Goal: Task Accomplishment & Management: Manage account settings

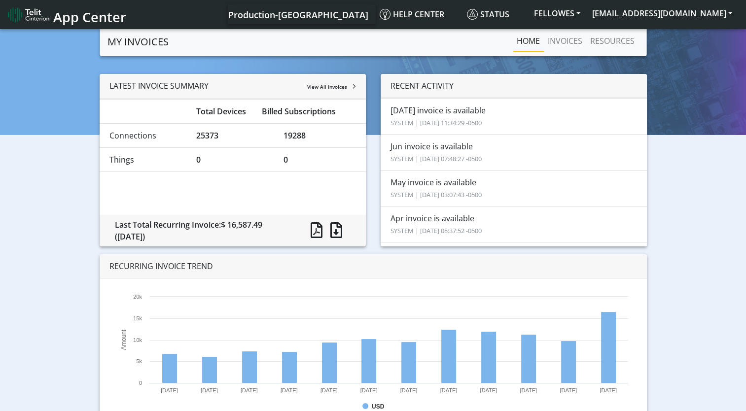
click at [279, 27] on nav "App Center Production-US Help center Status FELLOWES [EMAIL_ADDRESS][DOMAIN_NAM…" at bounding box center [373, 14] width 746 height 29
click at [639, 133] on li "[DATE] invoice is available SYSTEM | [DATE] 11:34:29 -0500" at bounding box center [514, 116] width 266 height 36
click at [581, 35] on link "INVOICES" at bounding box center [565, 41] width 42 height 20
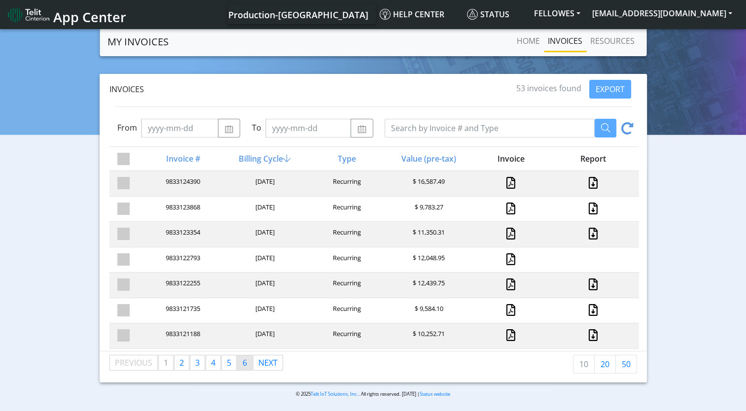
click at [248, 364] on link "page 6" at bounding box center [245, 363] width 14 height 15
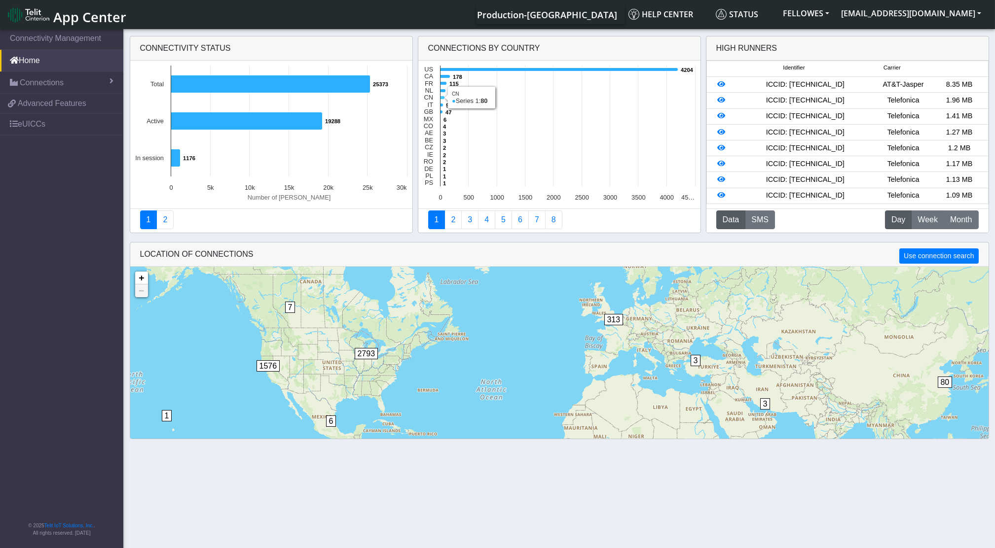
click at [441, 98] on icon at bounding box center [442, 97] width 4 height 3
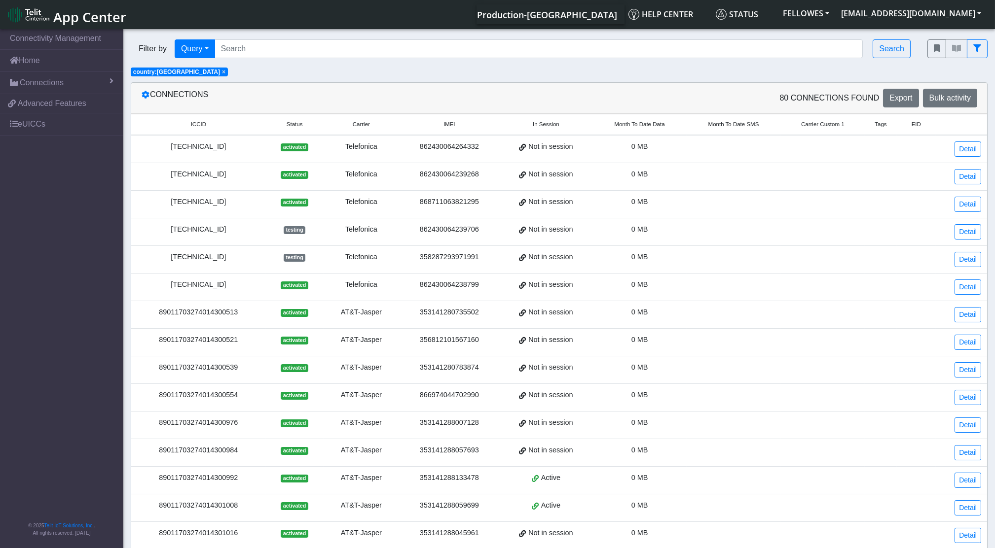
click at [616, 127] on span "Month To Date Data" at bounding box center [639, 124] width 50 height 8
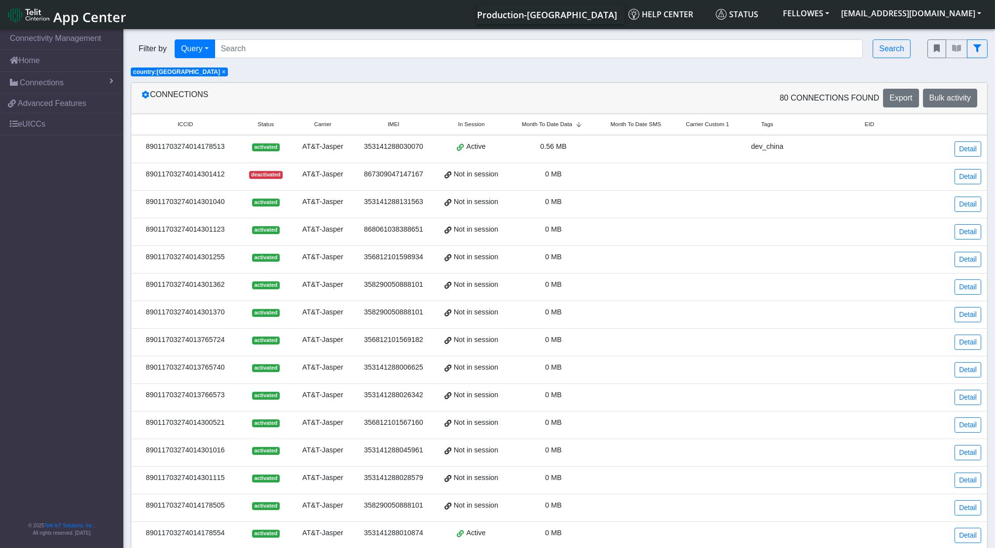
click at [551, 121] on span "Month To Date Data" at bounding box center [547, 124] width 50 height 8
drag, startPoint x: 995, startPoint y: 80, endPoint x: 996, endPoint y: 105, distance: 24.2
click at [995, 105] on html "App Center Production-US Help center Status FELLOWES jrichardson@fellowes.com" at bounding box center [497, 274] width 995 height 548
click at [795, 189] on td at bounding box center [869, 177] width 153 height 28
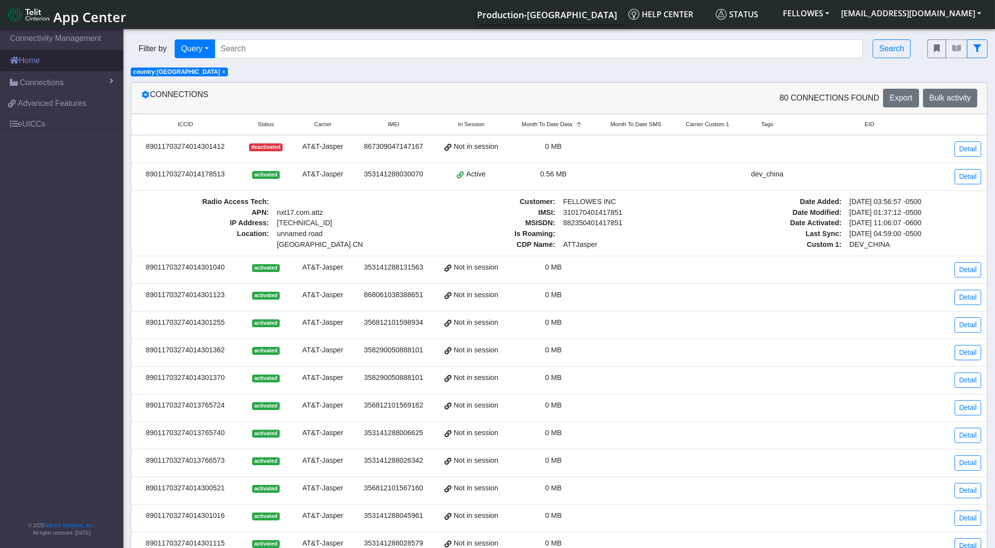
click at [35, 51] on link "Home" at bounding box center [61, 61] width 123 height 22
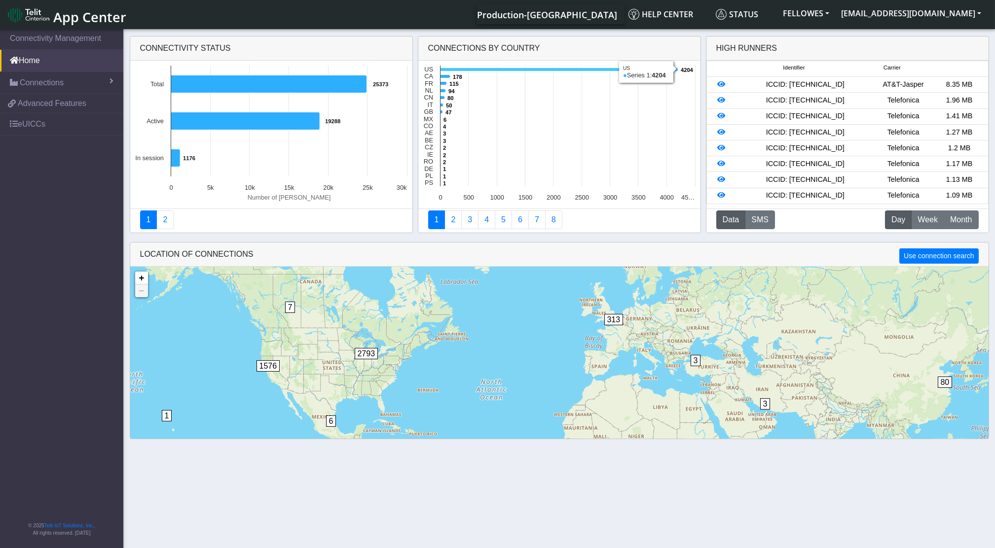
click at [455, 71] on icon at bounding box center [559, 69] width 238 height 3
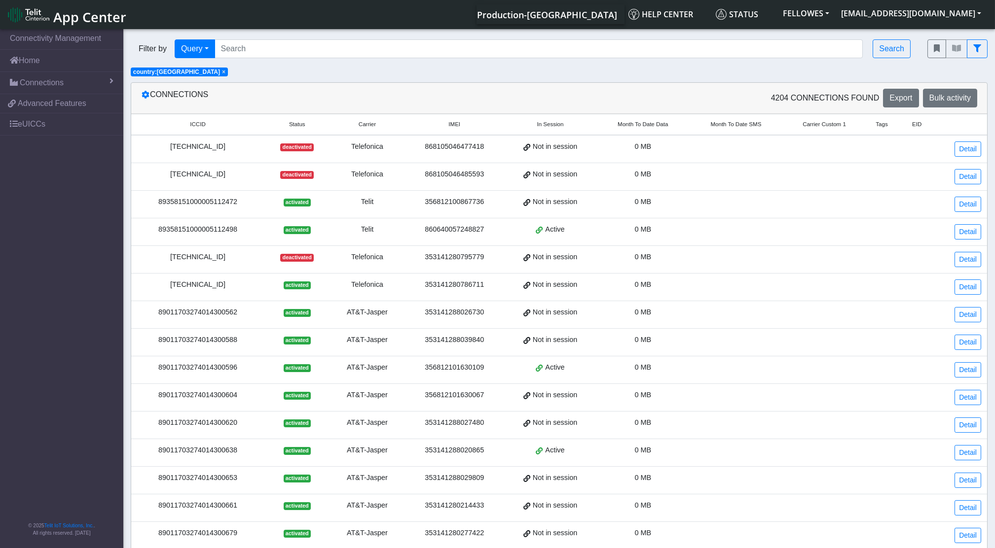
click at [619, 128] on span "Month To Date Data" at bounding box center [643, 124] width 50 height 8
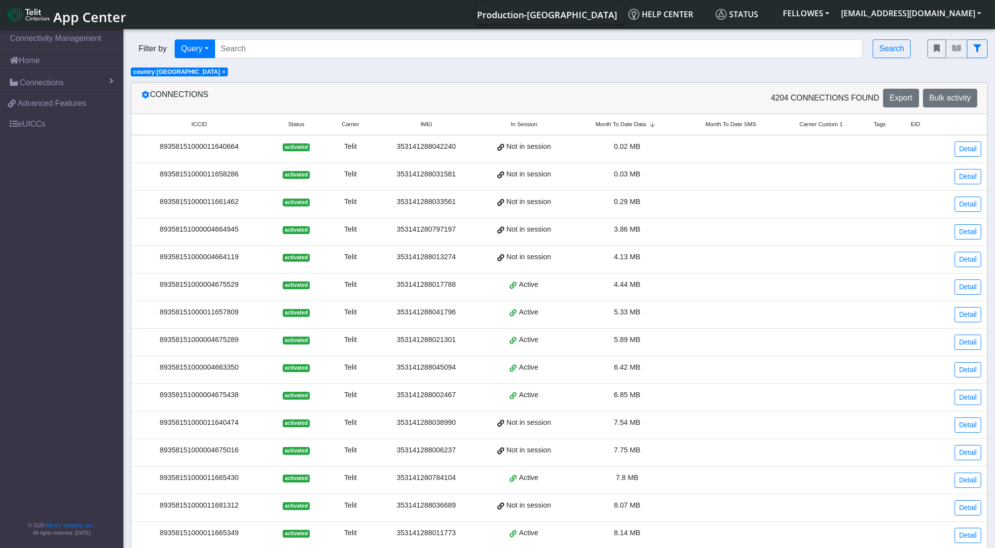
click at [619, 128] on span "Month To Date Data" at bounding box center [620, 124] width 50 height 8
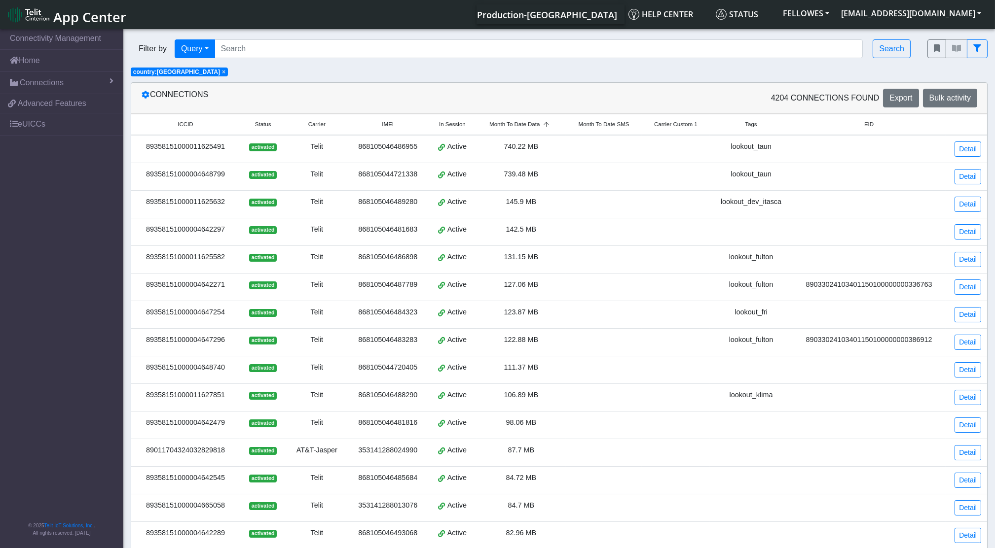
click at [158, 155] on td "89358151000011625491" at bounding box center [185, 149] width 109 height 28
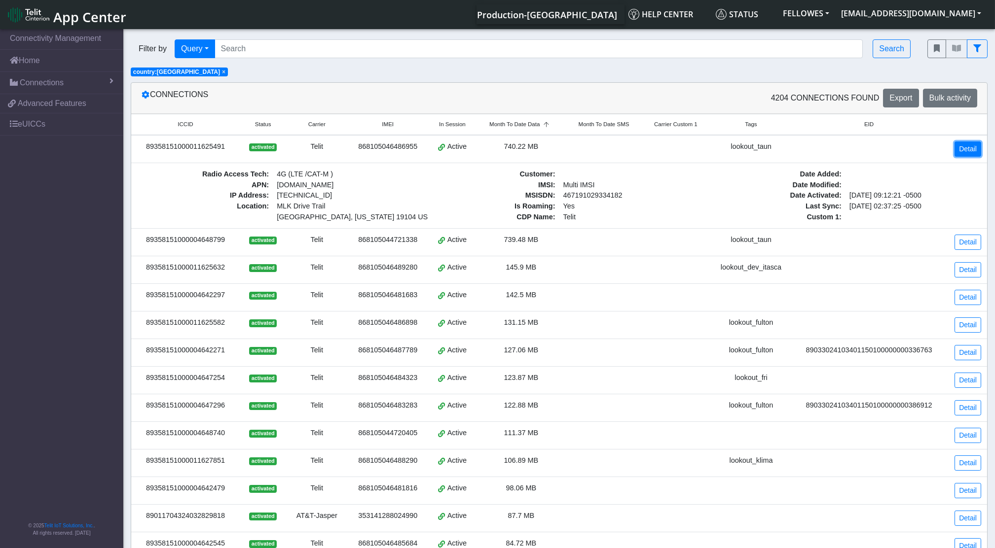
click at [961, 150] on link "Detail" at bounding box center [967, 149] width 27 height 15
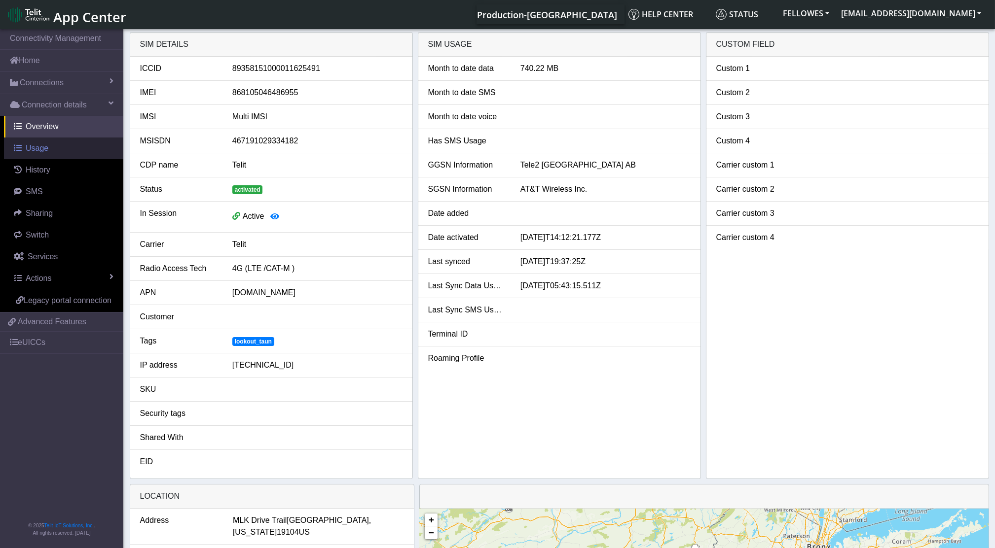
click at [33, 144] on span "Usage" at bounding box center [37, 148] width 23 height 8
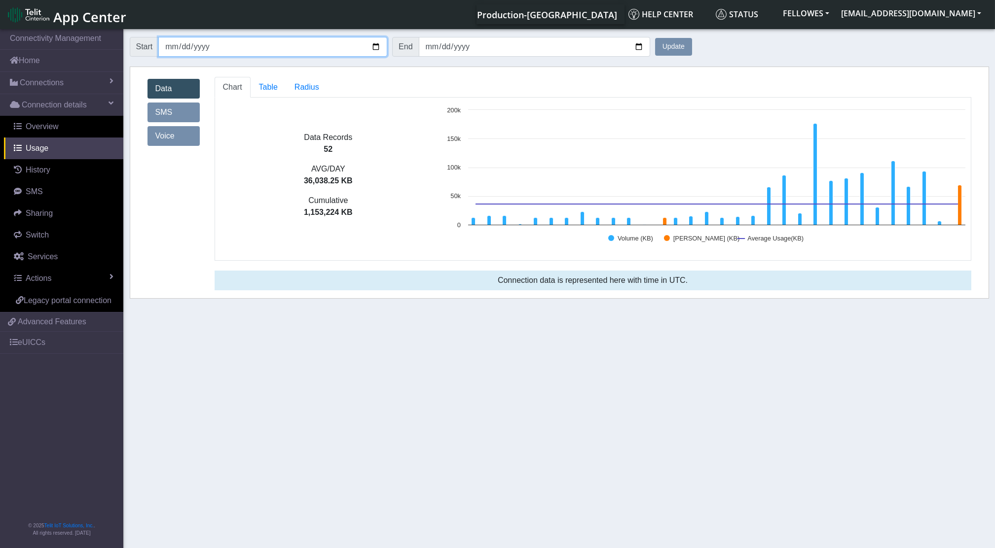
click at [372, 48] on input "2025-07-11" at bounding box center [272, 47] width 229 height 20
type input "2025-08-01"
click at [676, 48] on button "Update" at bounding box center [673, 47] width 37 height 18
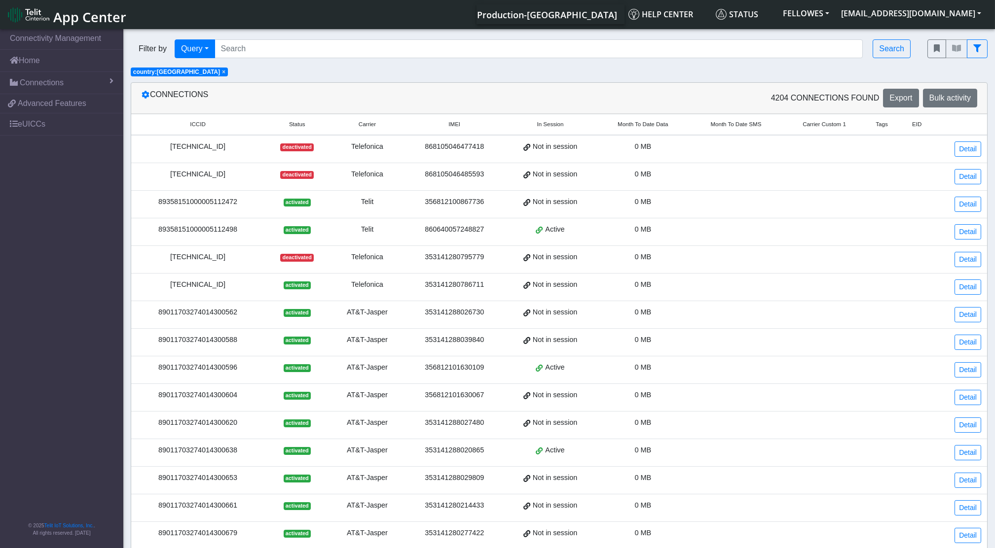
click at [646, 124] on span "Month To Date Data" at bounding box center [643, 124] width 50 height 8
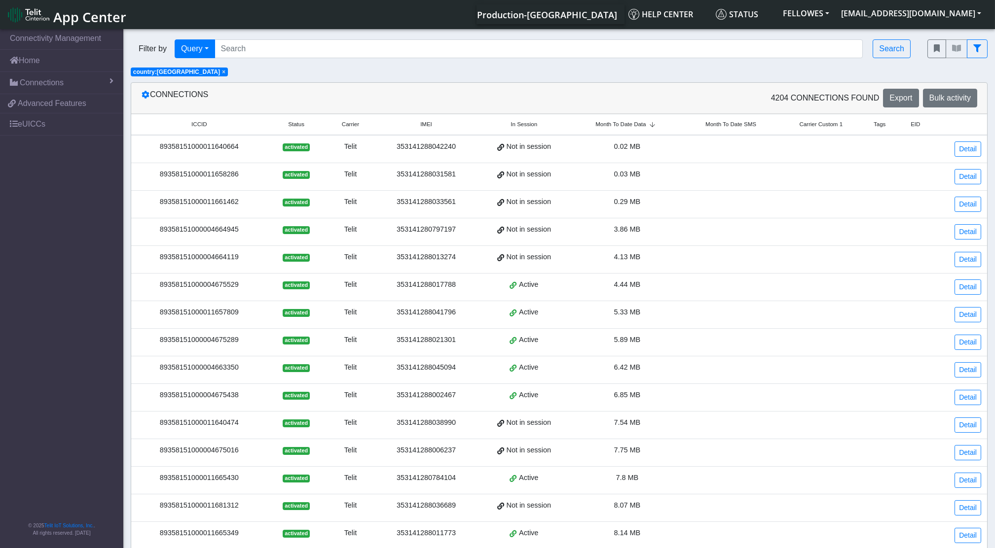
click at [646, 124] on span "Month To Date Data" at bounding box center [620, 124] width 50 height 8
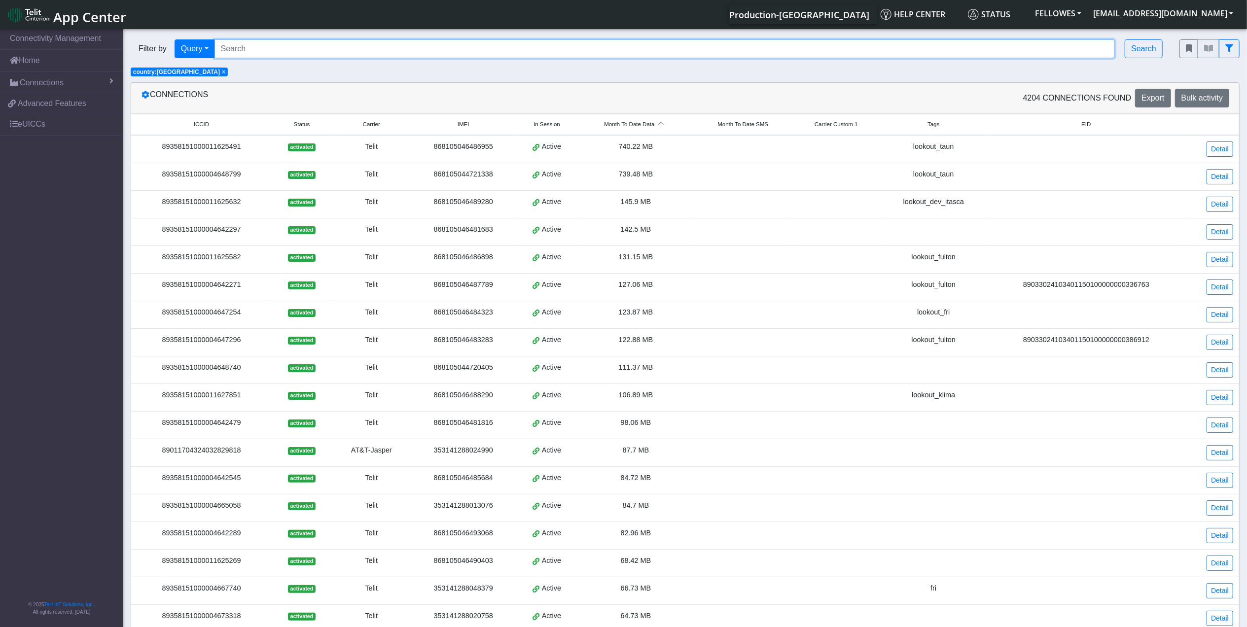
click at [233, 50] on input "Search..." at bounding box center [665, 48] width 901 height 19
paste input "89011704324032832879"
type input "89011704324032832879"
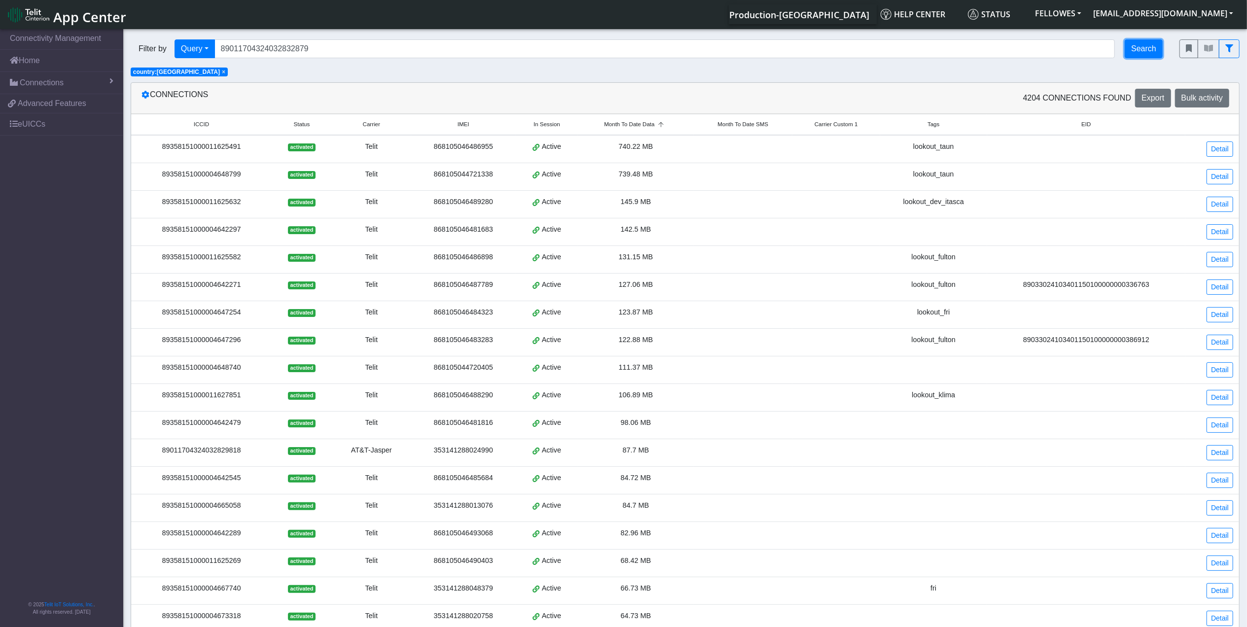
click at [1004, 49] on button "Search" at bounding box center [1144, 48] width 38 height 19
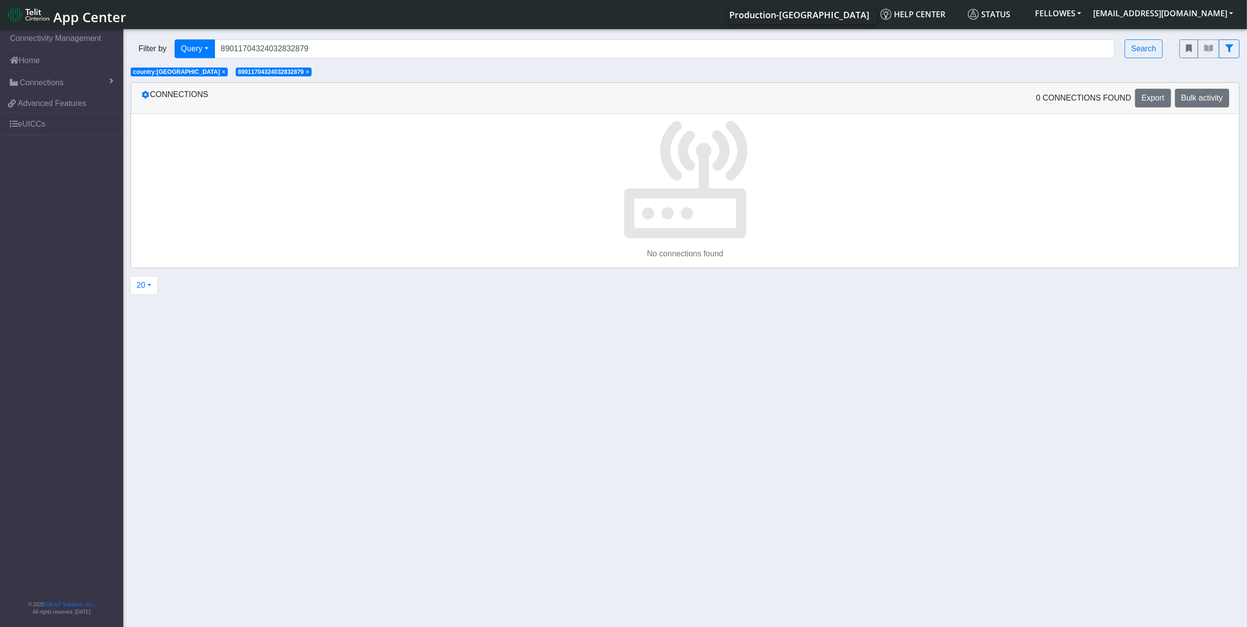
click at [222, 73] on span "×" at bounding box center [223, 72] width 3 height 7
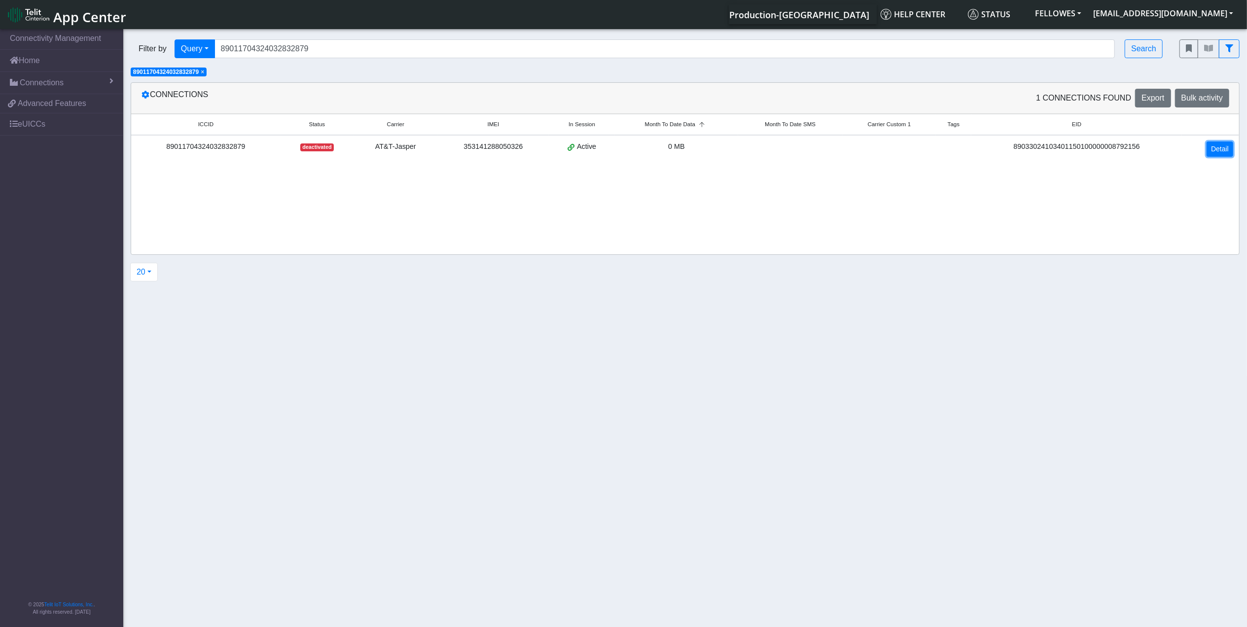
click at [1004, 148] on link "Detail" at bounding box center [1220, 149] width 27 height 15
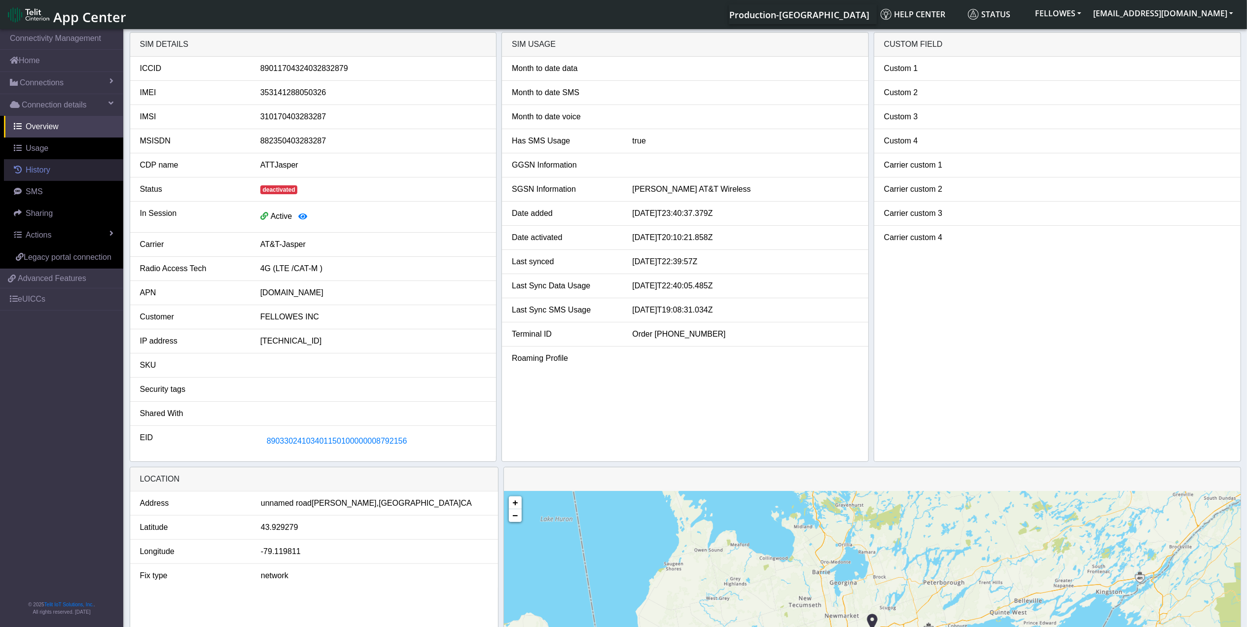
click at [50, 170] on link "History" at bounding box center [63, 170] width 119 height 22
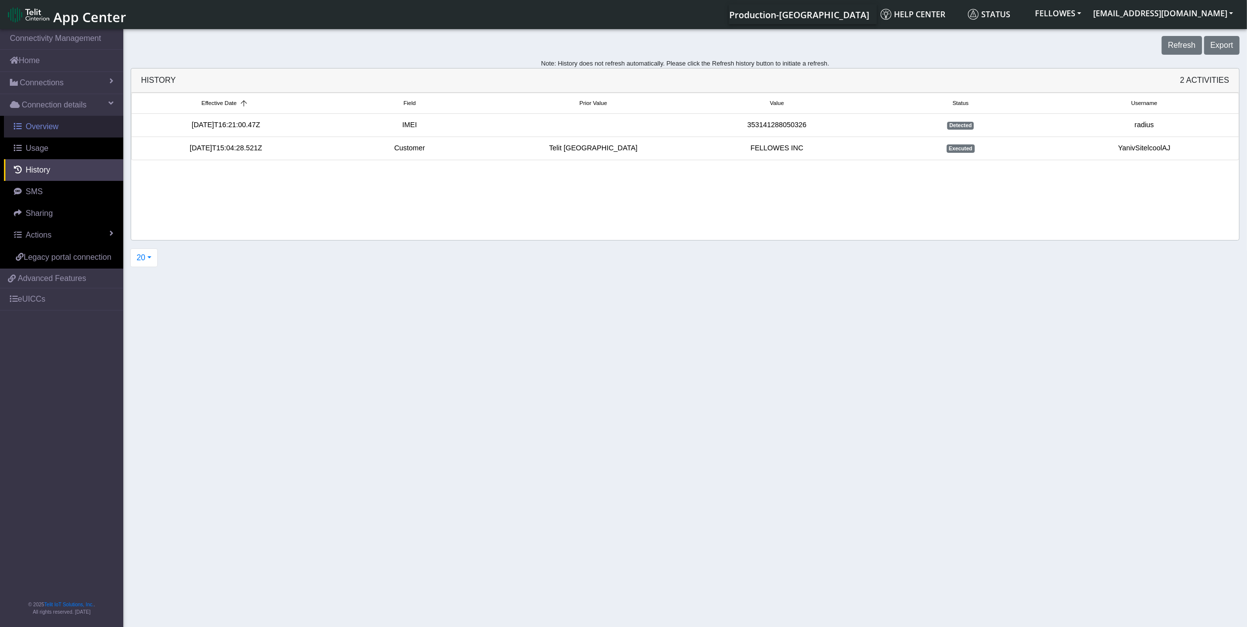
click at [50, 127] on span "Overview" at bounding box center [42, 126] width 33 height 8
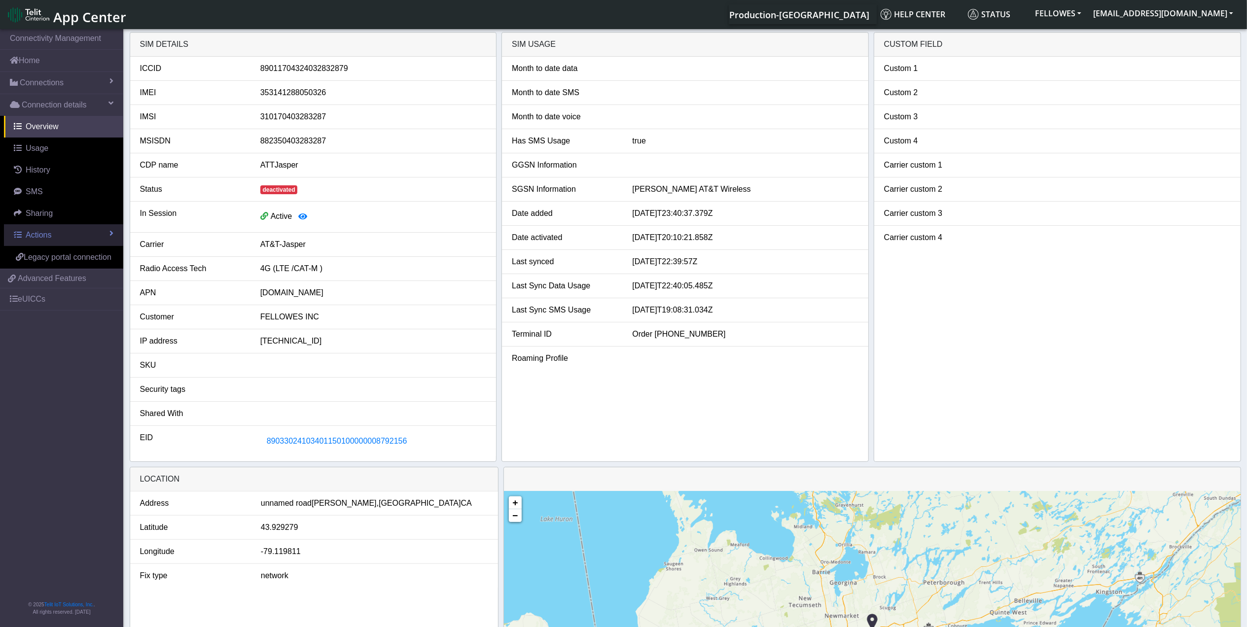
click at [62, 239] on link "Actions" at bounding box center [63, 235] width 119 height 22
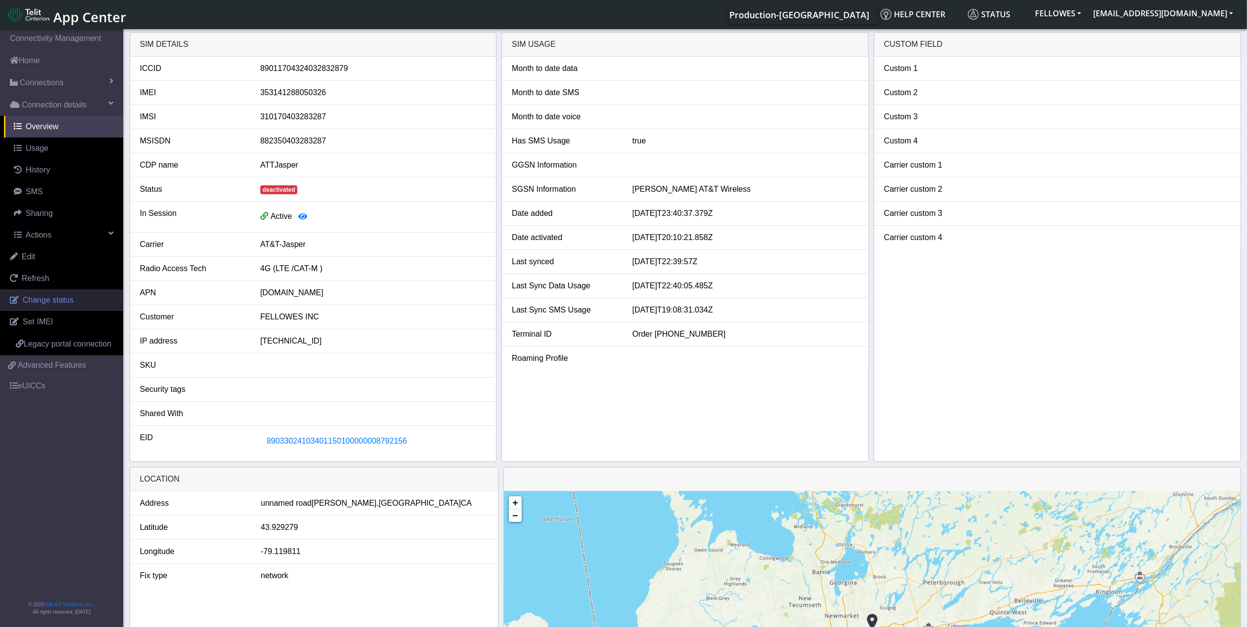
click at [79, 300] on link "Change status" at bounding box center [61, 301] width 123 height 22
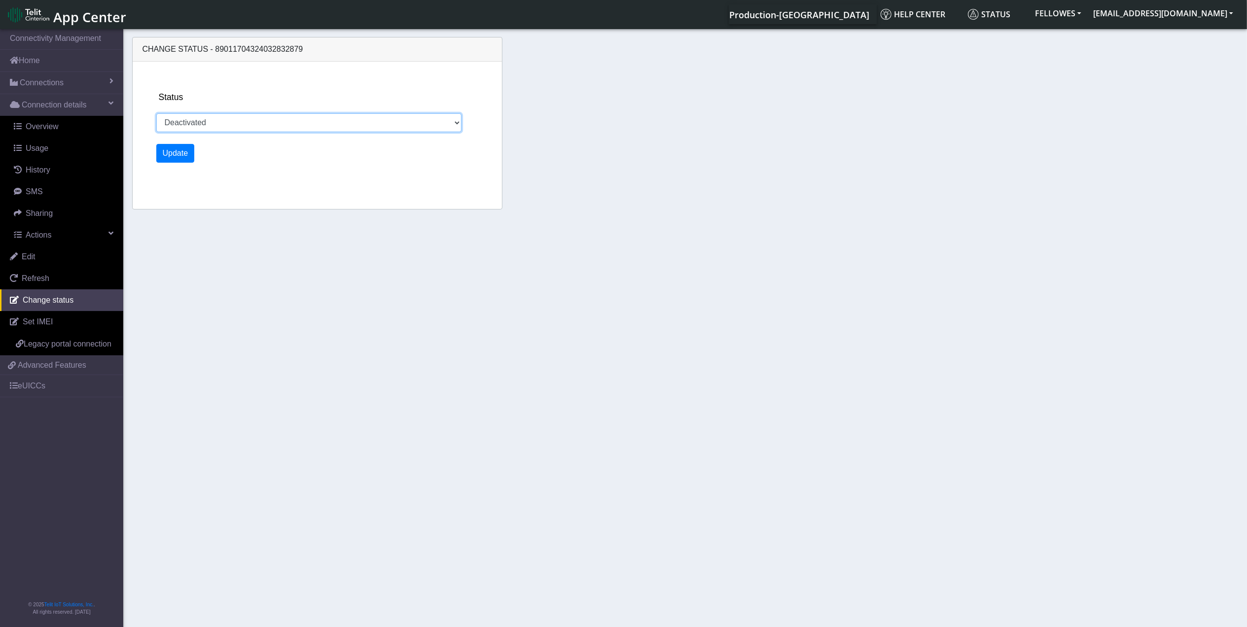
click at [266, 127] on select "Activated Ready Deactivated Inventory Retired" at bounding box center [309, 122] width 306 height 19
select select "activated"
click at [156, 113] on select "Activated Ready Deactivated Inventory Retired" at bounding box center [309, 122] width 306 height 19
click at [189, 156] on button "Update" at bounding box center [175, 153] width 38 height 19
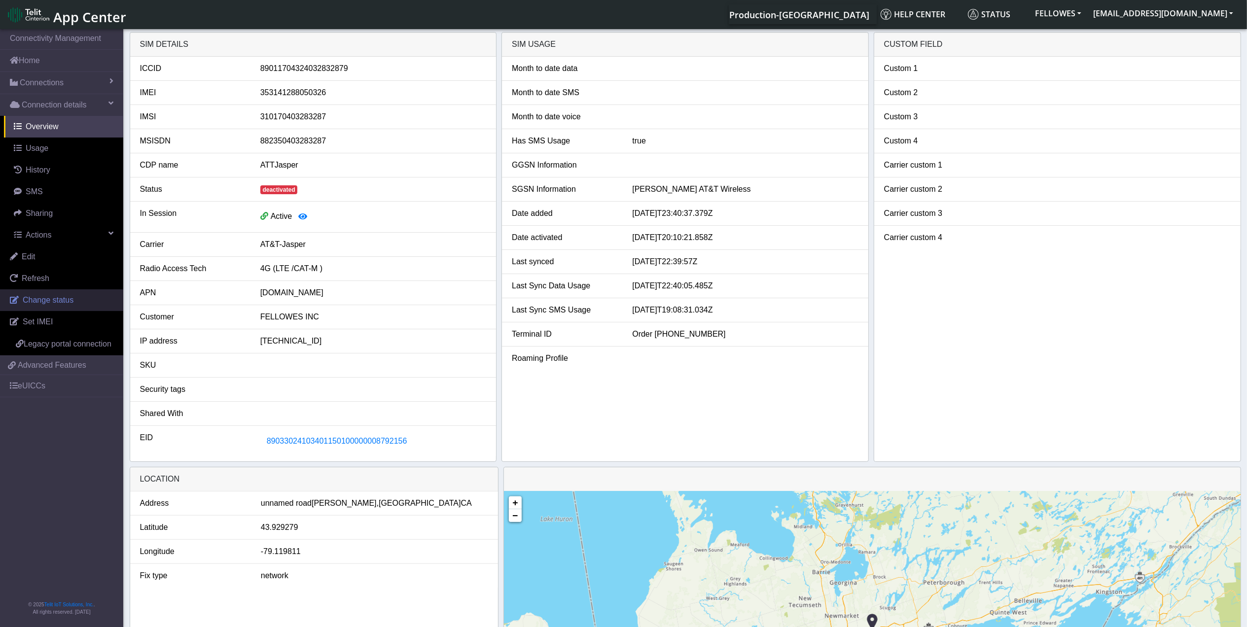
click at [72, 303] on span "Change status" at bounding box center [48, 300] width 51 height 8
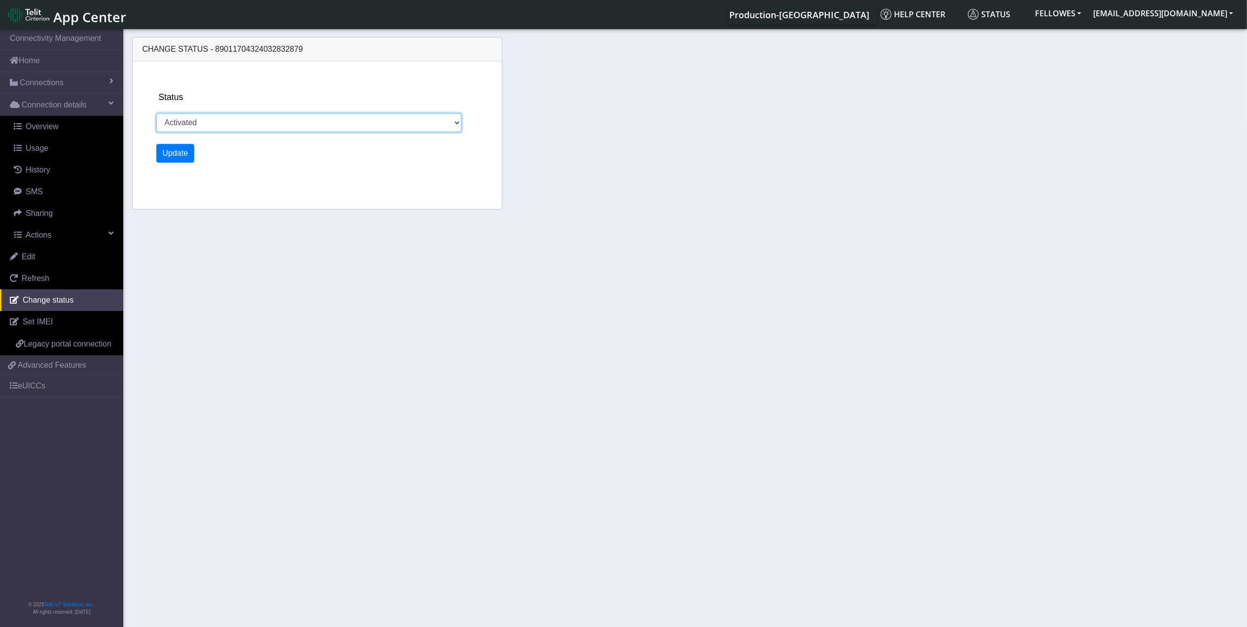
drag, startPoint x: 270, startPoint y: 121, endPoint x: 255, endPoint y: 125, distance: 15.4
click at [261, 123] on select "Activated Ready Deactivated Inventory Retired" at bounding box center [309, 122] width 306 height 19
select select "deactivated"
click at [156, 113] on select "Activated Ready Deactivated Inventory Retired" at bounding box center [309, 122] width 306 height 19
click at [177, 148] on button "Update" at bounding box center [175, 153] width 38 height 19
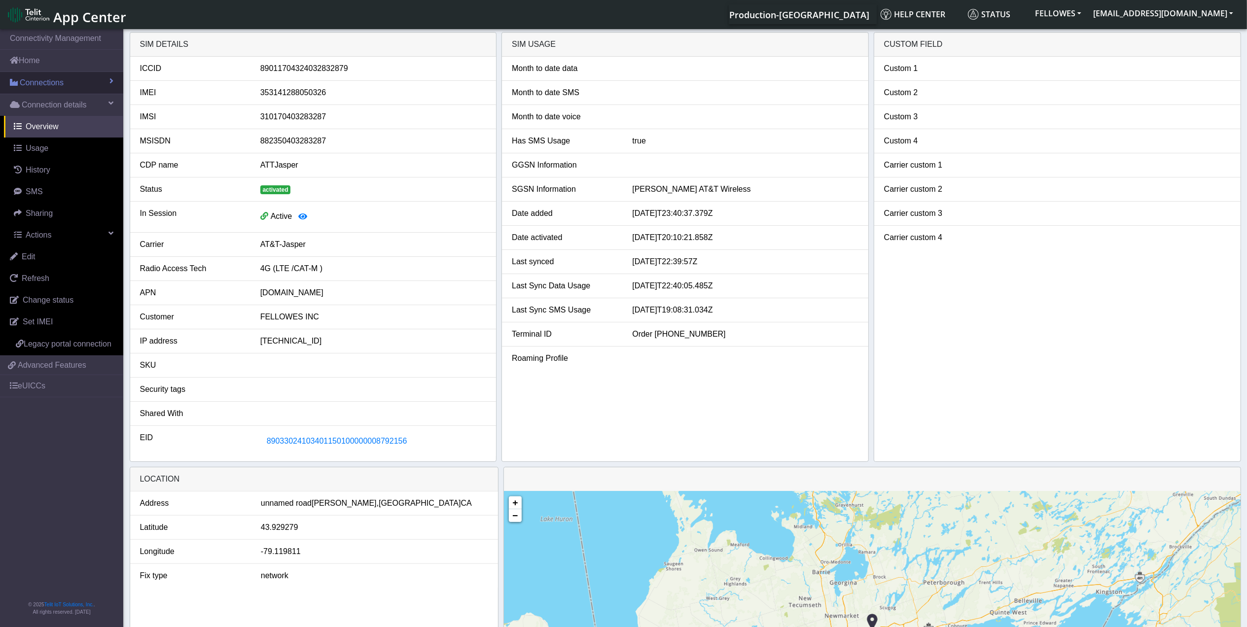
click at [67, 85] on link "Connections" at bounding box center [61, 83] width 123 height 22
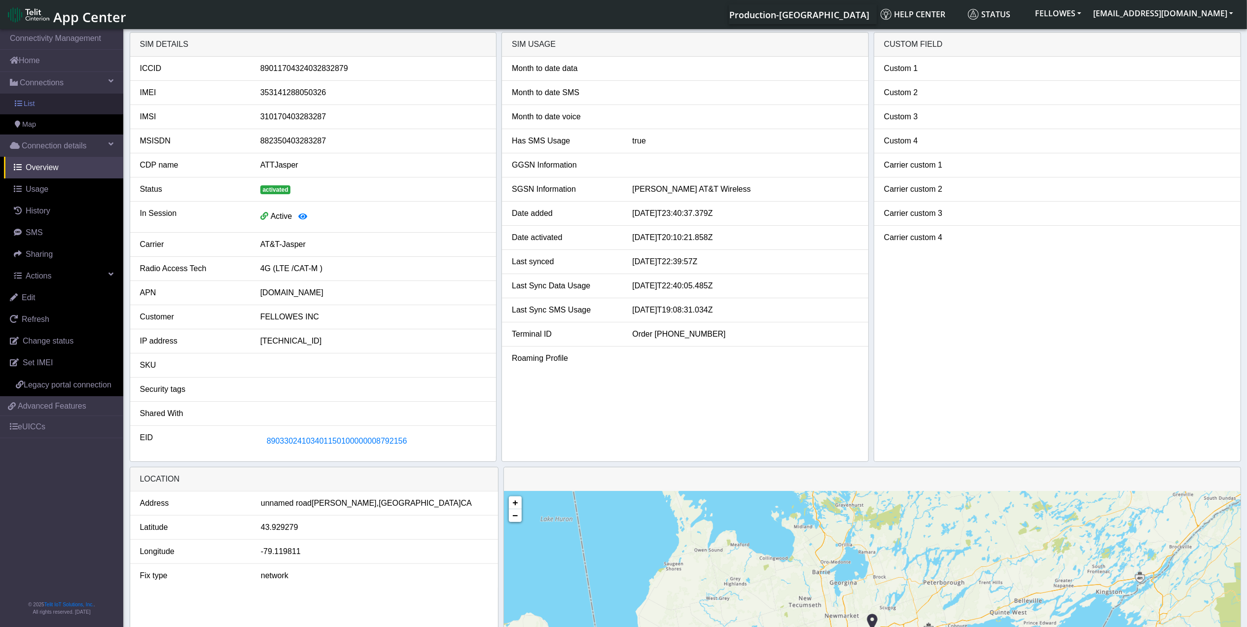
click at [73, 107] on link "List" at bounding box center [61, 104] width 123 height 21
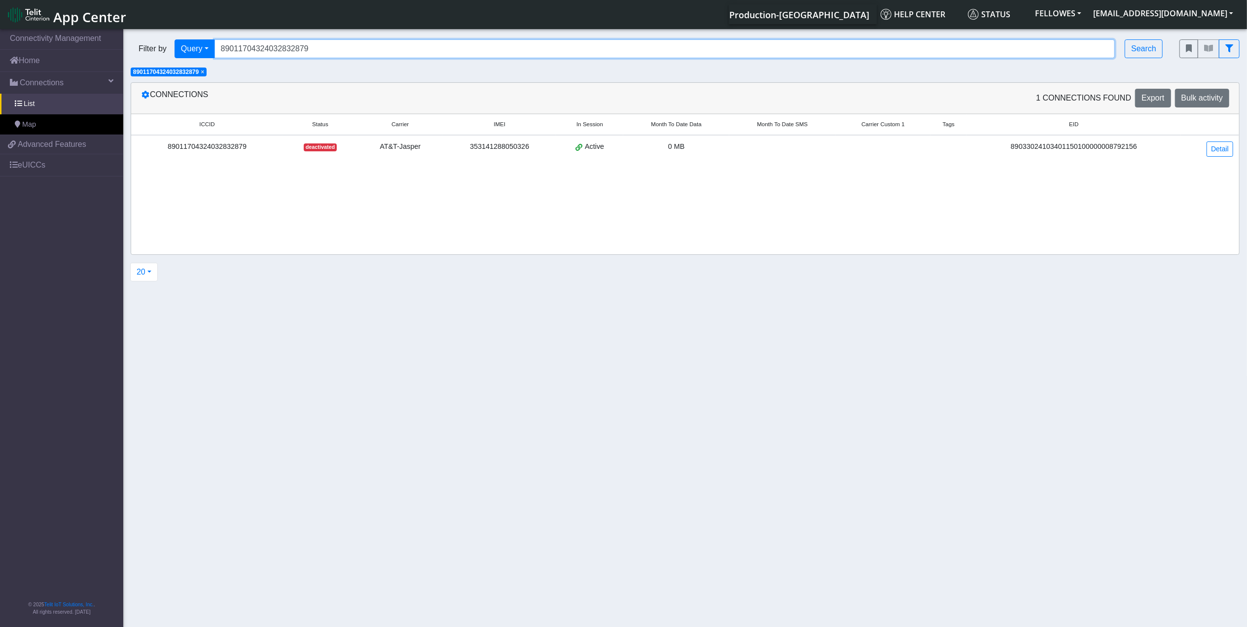
click at [342, 49] on input "89011704324032832879" at bounding box center [665, 48] width 901 height 19
paste input "358151000004680651"
type input "89358151000004680651"
click at [204, 75] on span "×" at bounding box center [202, 72] width 3 height 7
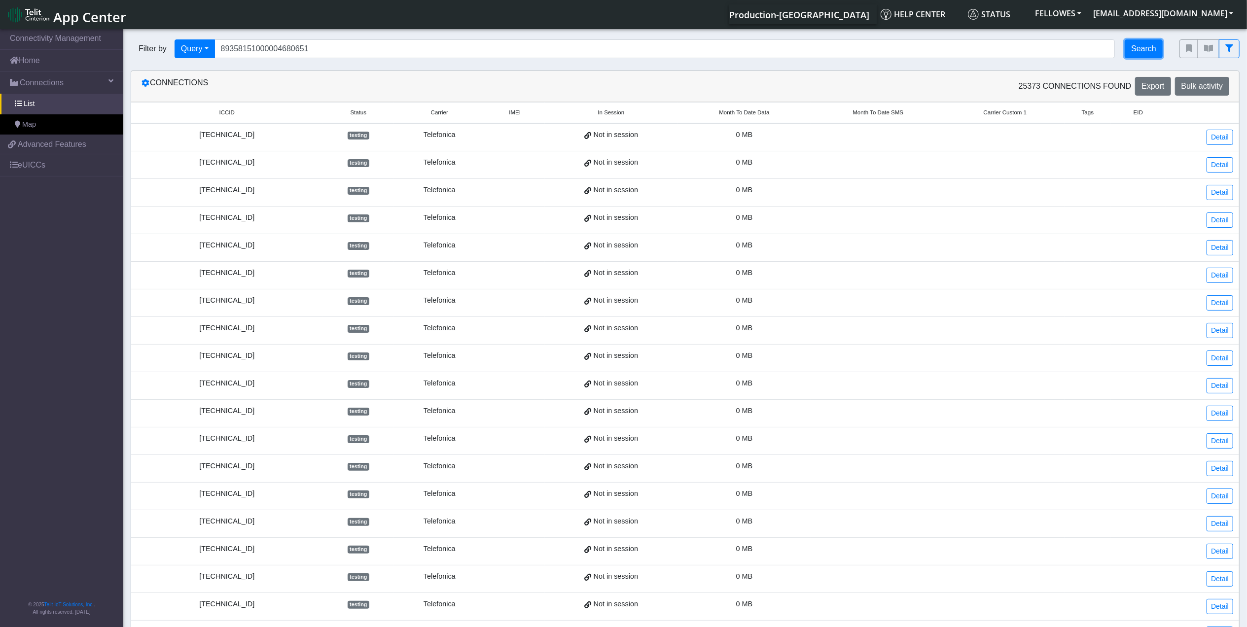
click at [1004, 50] on button "Search" at bounding box center [1144, 48] width 38 height 19
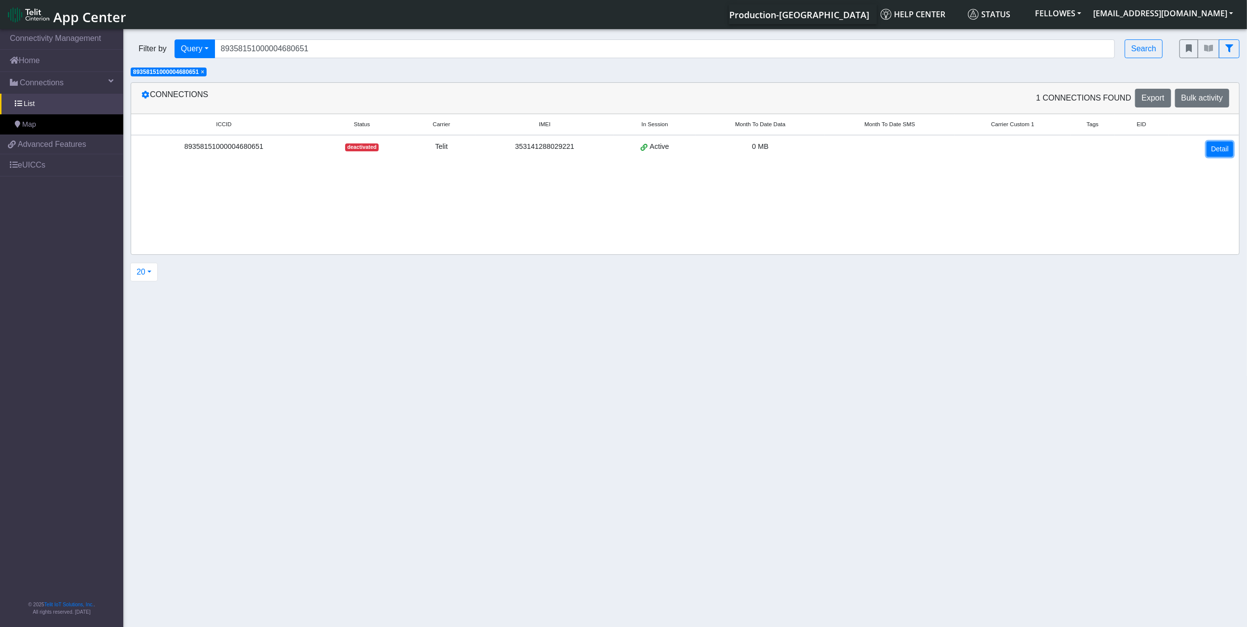
click at [1004, 146] on link "Detail" at bounding box center [1220, 149] width 27 height 15
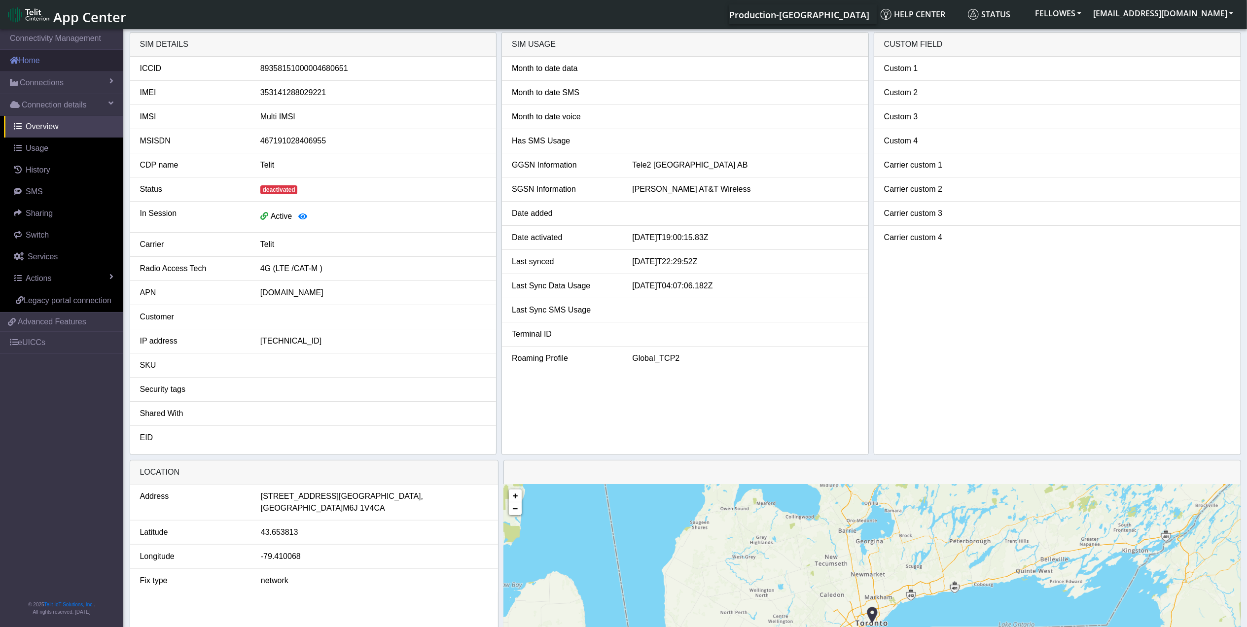
click at [42, 57] on link "Home" at bounding box center [61, 61] width 123 height 22
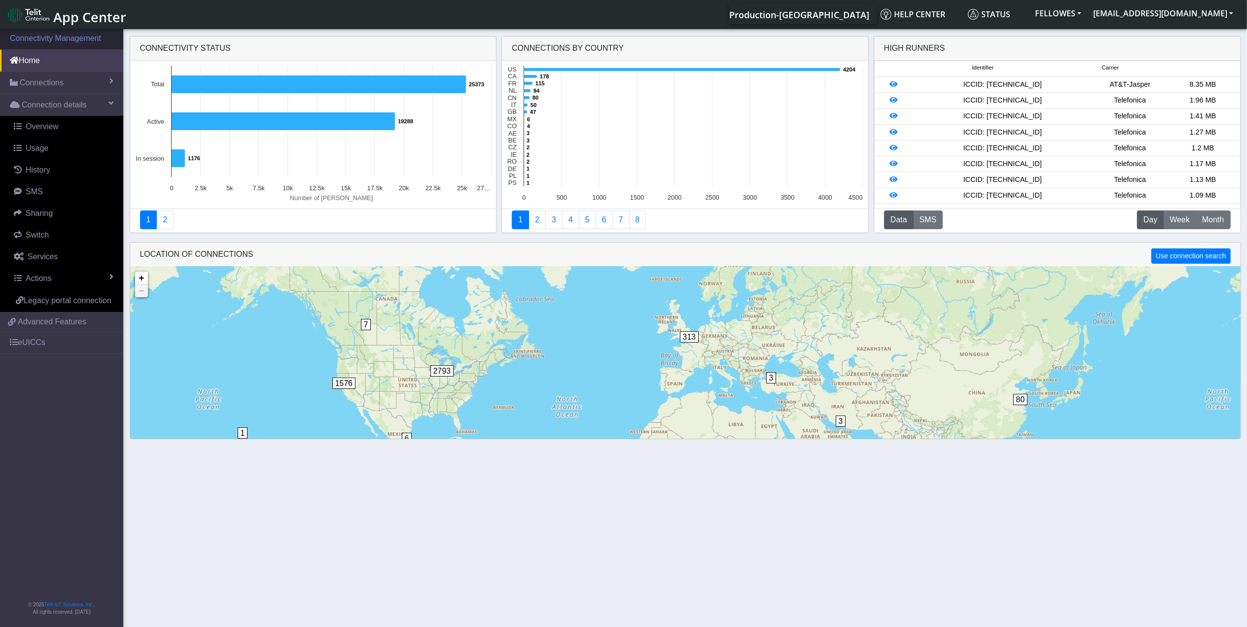
click at [43, 40] on link "Connectivity Management" at bounding box center [61, 39] width 123 height 22
click at [26, 18] on img at bounding box center [28, 15] width 41 height 16
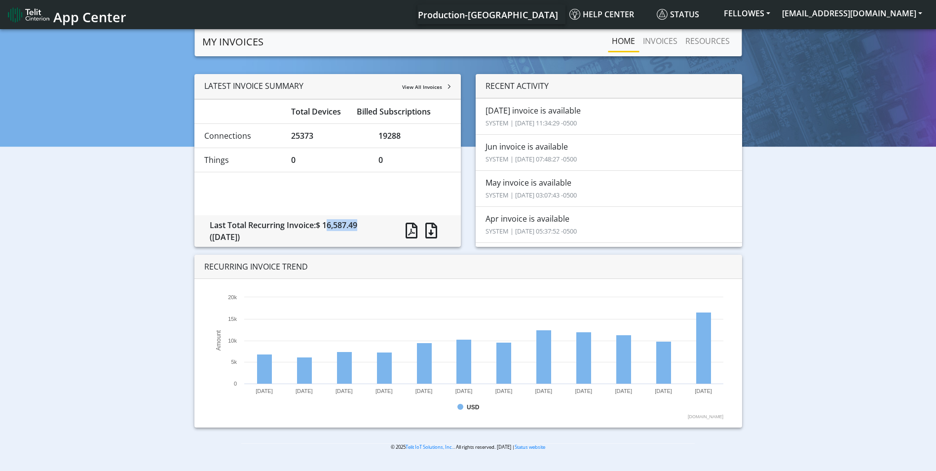
drag, startPoint x: 358, startPoint y: 224, endPoint x: 325, endPoint y: 226, distance: 33.1
click at [325, 226] on span "$ 16,587.49" at bounding box center [336, 224] width 41 height 11
drag, startPoint x: 325, startPoint y: 226, endPoint x: 367, endPoint y: 228, distance: 42.0
click at [367, 228] on div "Last Total Recurring Invoice: $ 16,587.49 (July 2025)" at bounding box center [296, 231] width 188 height 24
click at [661, 47] on link "INVOICES" at bounding box center [660, 41] width 42 height 20
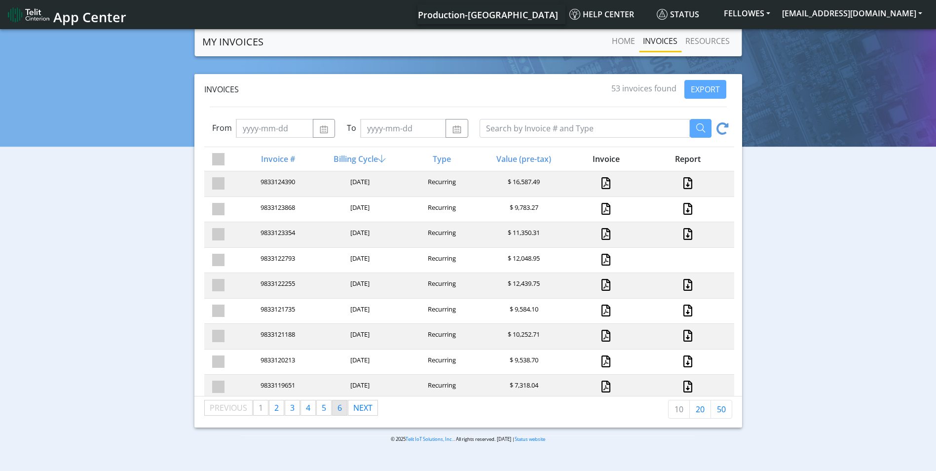
click at [340, 408] on span "6" at bounding box center [339, 407] width 4 height 11
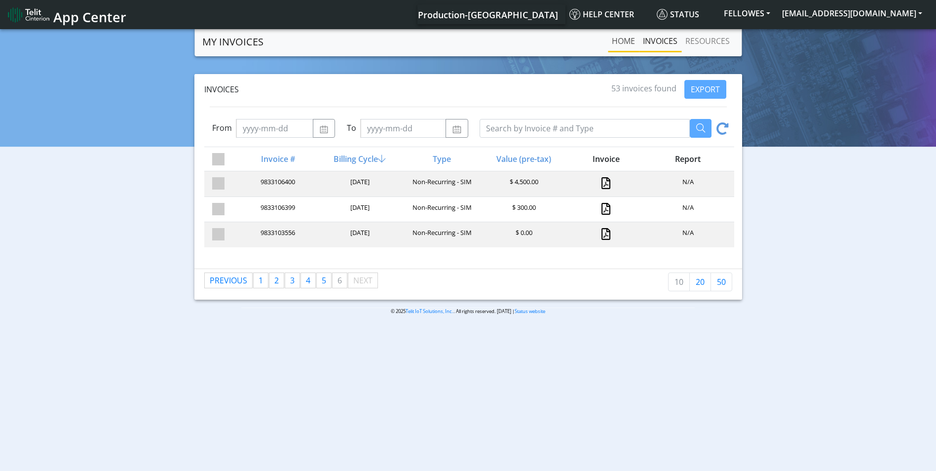
click at [619, 42] on link "Home" at bounding box center [623, 41] width 31 height 20
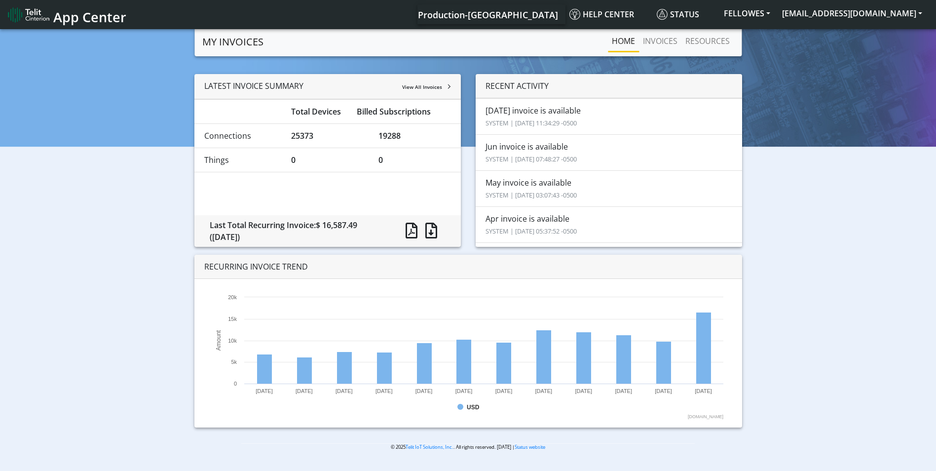
click at [29, 11] on img at bounding box center [28, 15] width 41 height 16
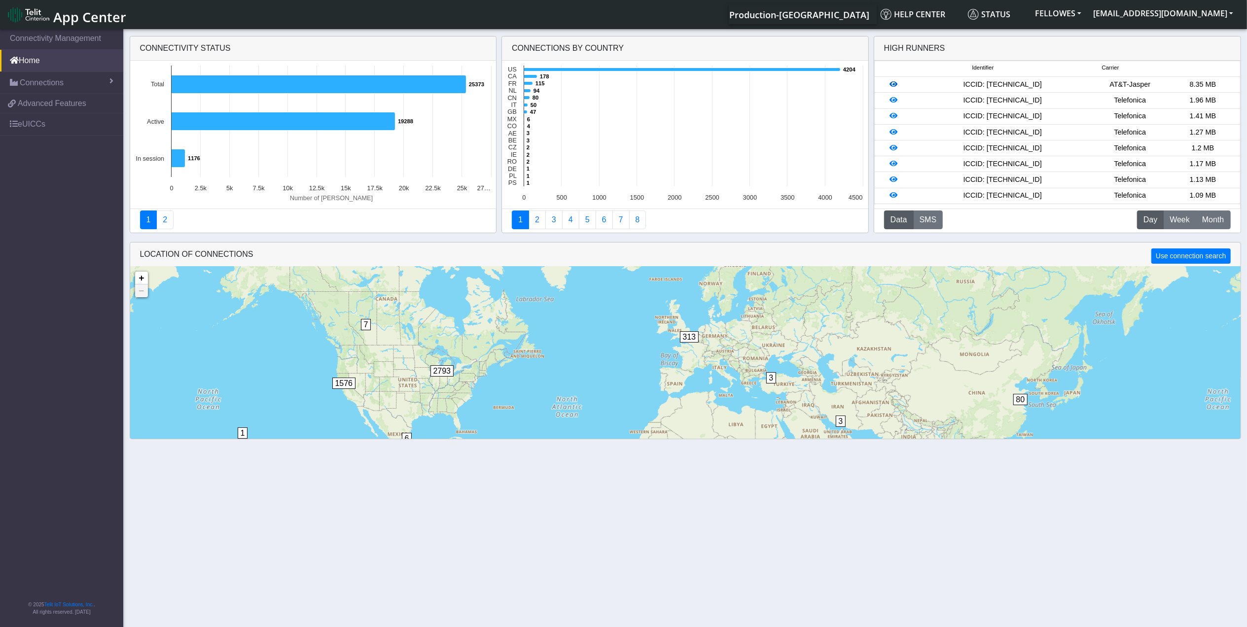
click at [892, 85] on icon at bounding box center [894, 84] width 8 height 7
